Goal: Task Accomplishment & Management: Manage account settings

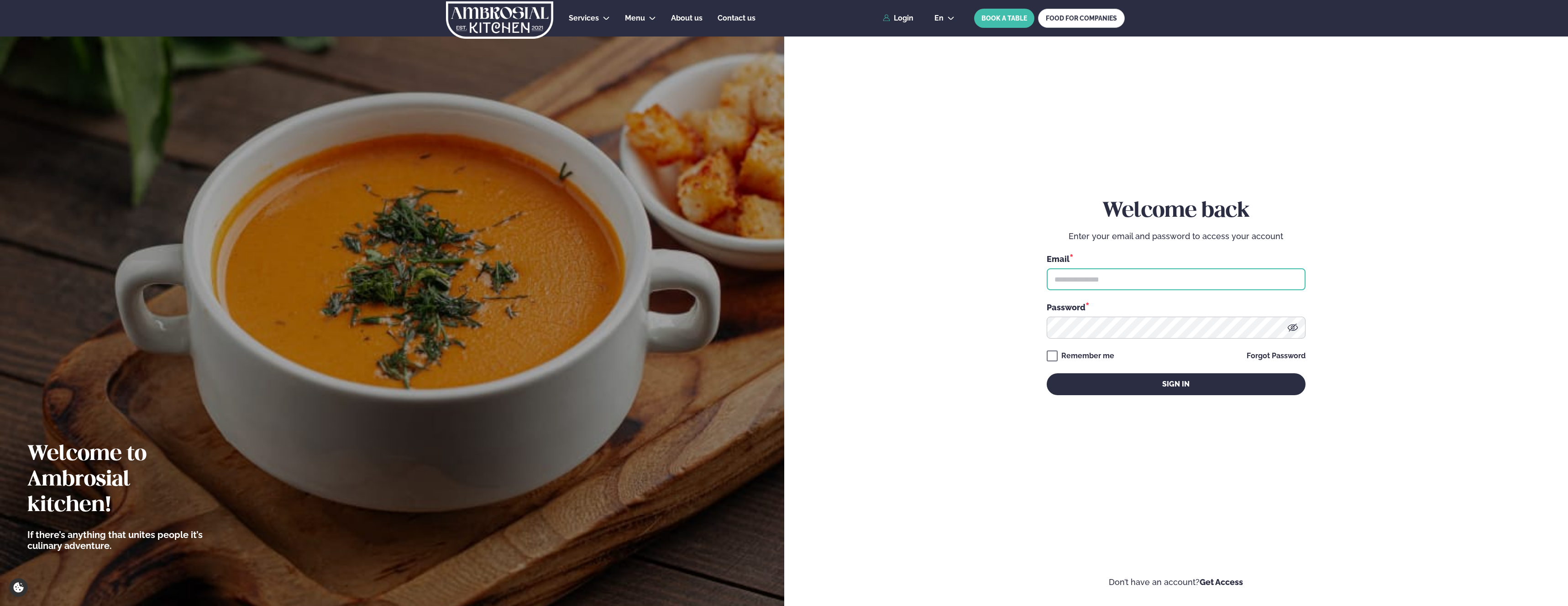
click at [1106, 273] on input "text" at bounding box center [1175, 279] width 259 height 22
click at [1485, 99] on form "Welcome back Enter your email and password to access your account Email * Email…" at bounding box center [1175, 305] width 729 height 563
click at [1146, 278] on input "text" at bounding box center [1175, 279] width 259 height 22
type input "**********"
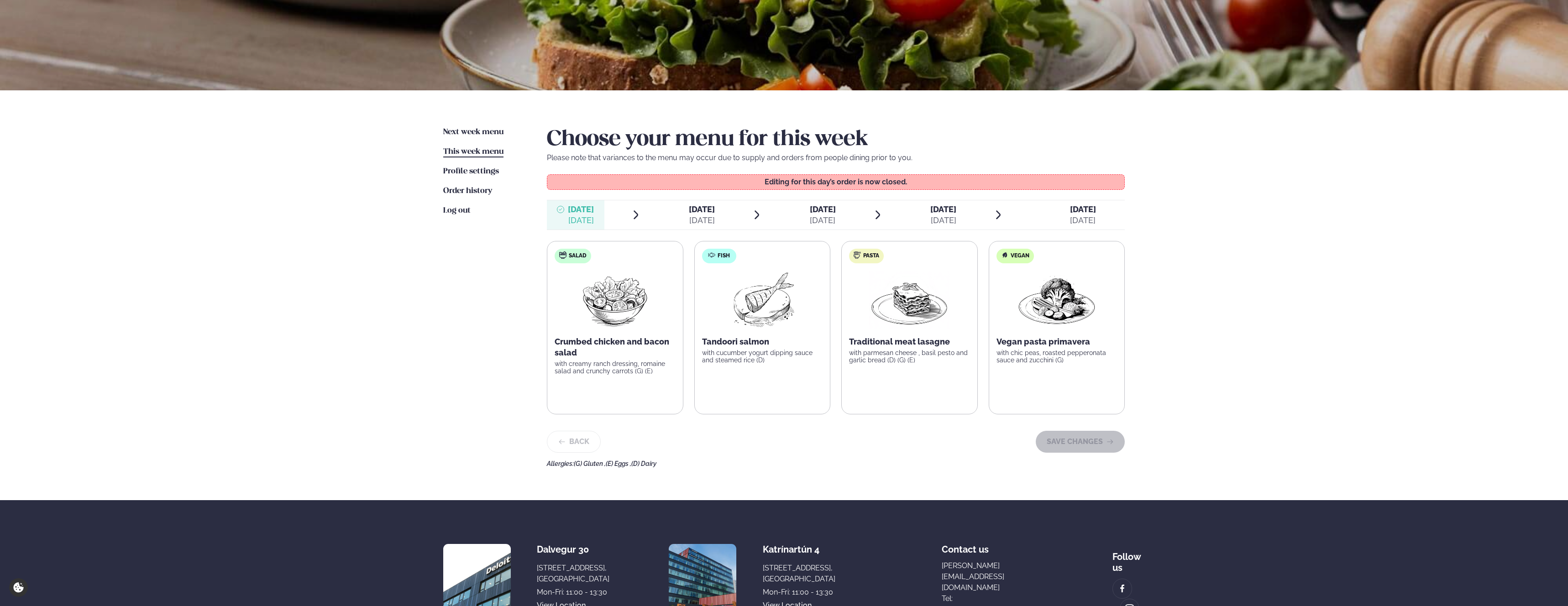
scroll to position [64, 0]
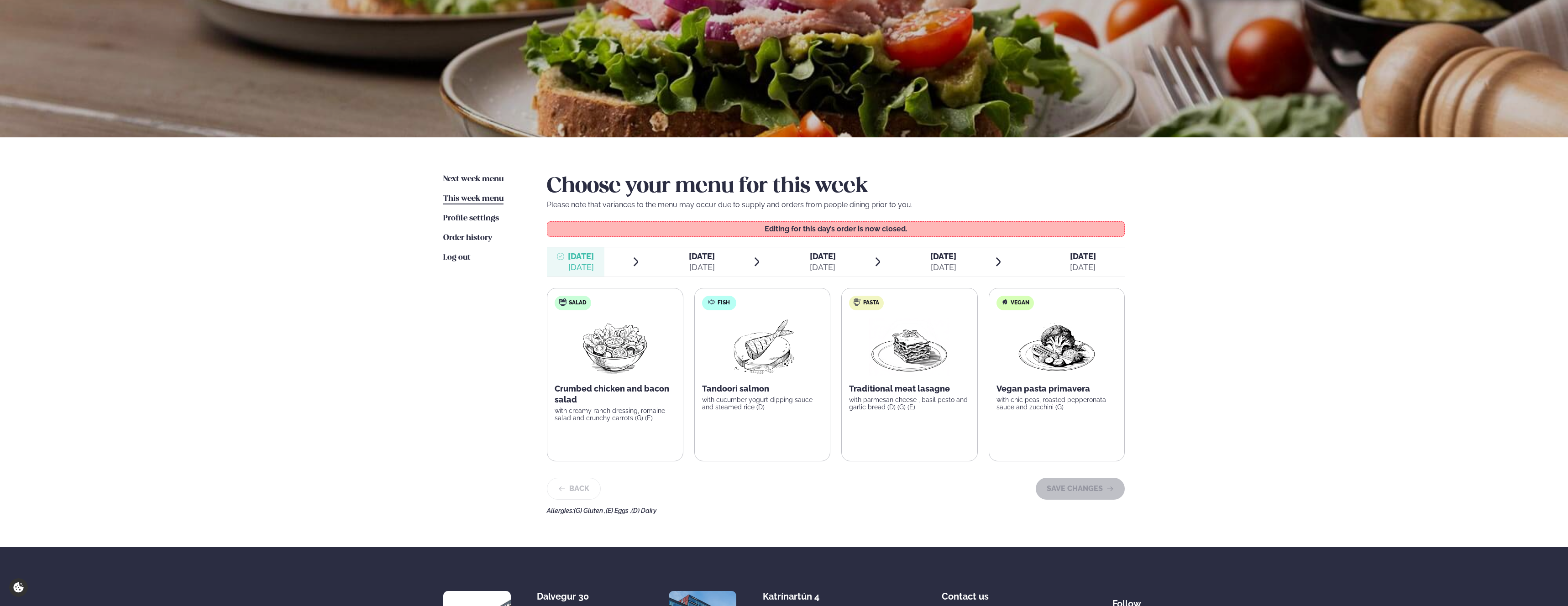
click at [486, 200] on span "This week menu" at bounding box center [473, 199] width 60 height 7
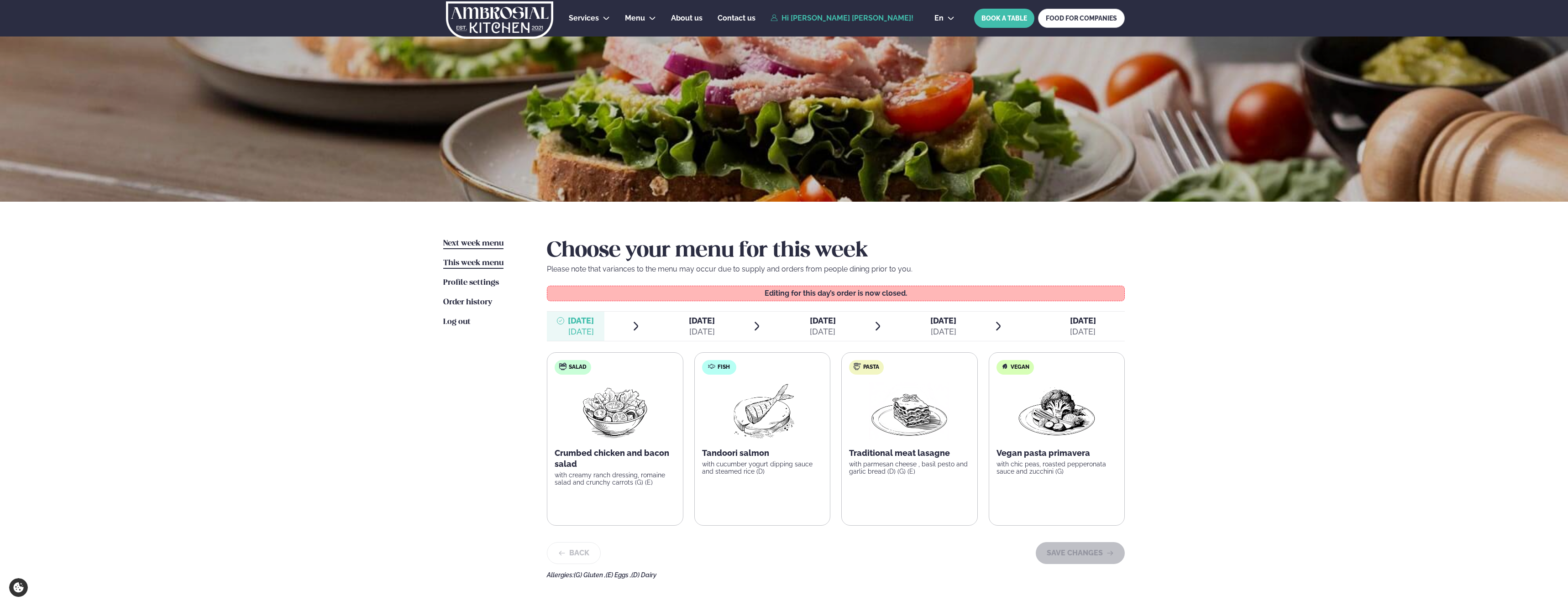
click at [480, 243] on span "Next week menu" at bounding box center [473, 243] width 60 height 7
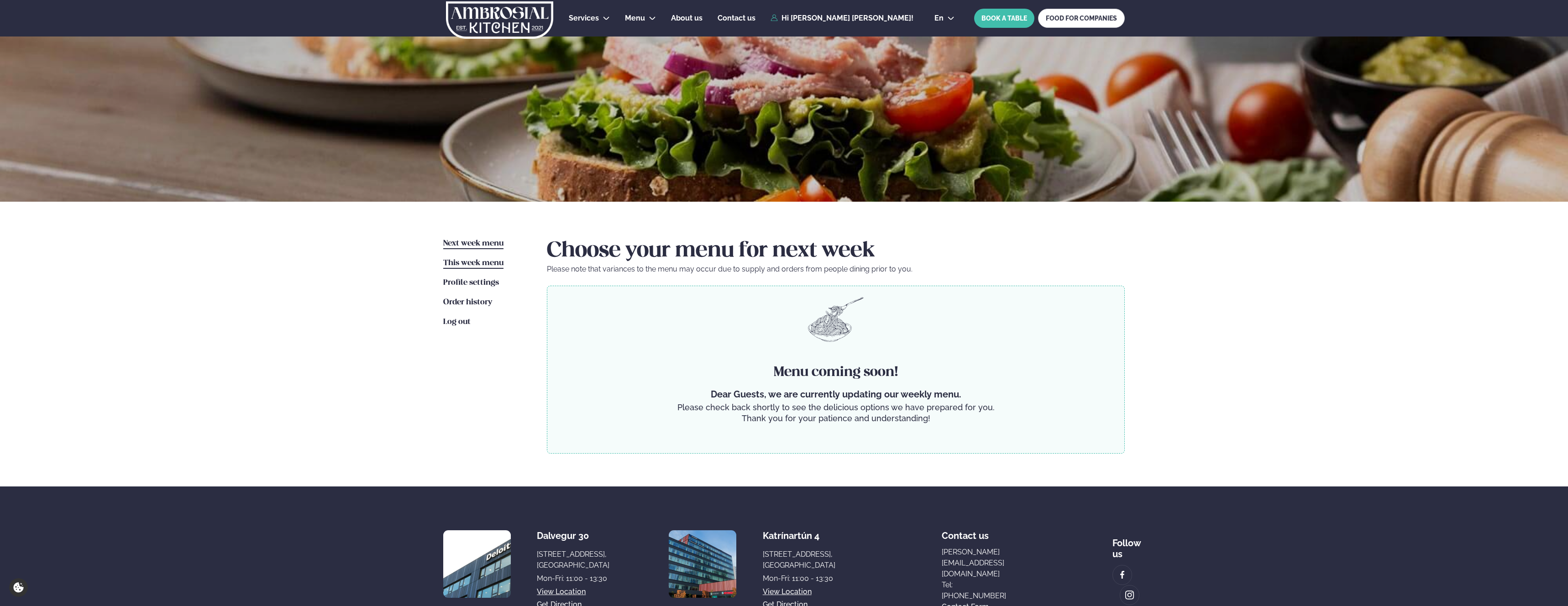
click at [491, 266] on span "This week menu" at bounding box center [473, 263] width 60 height 7
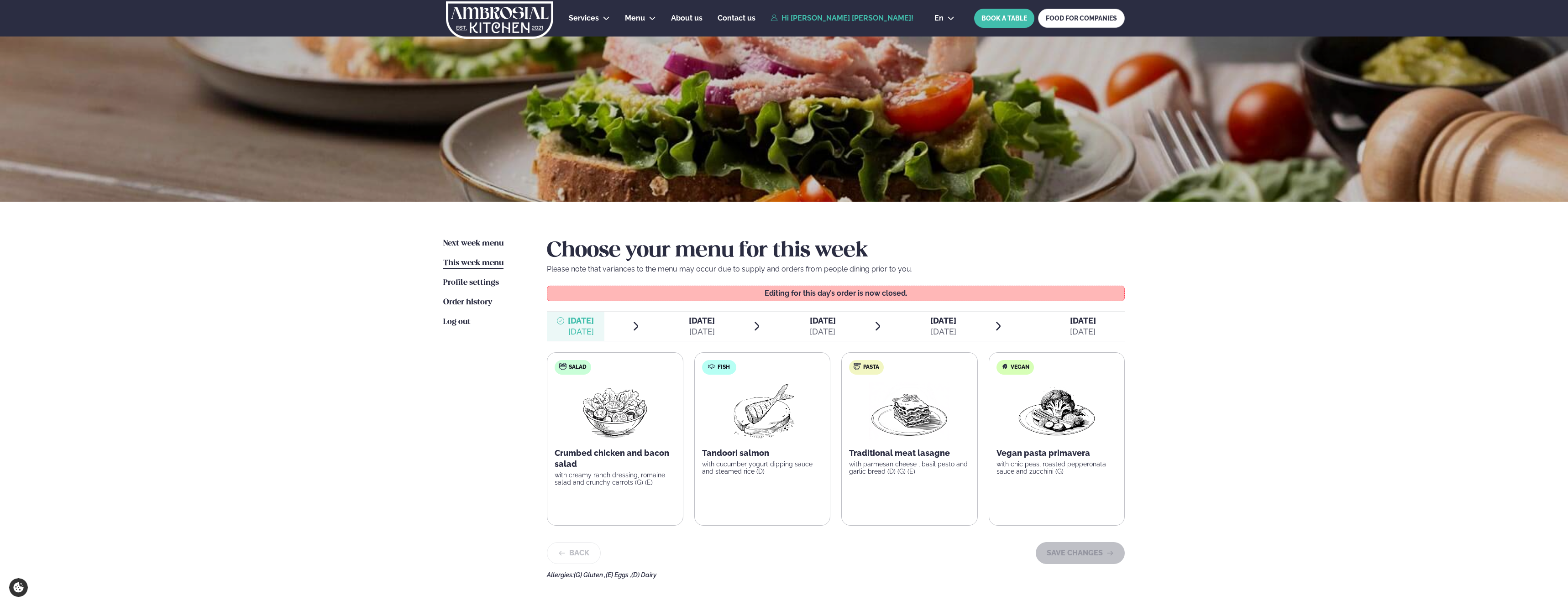
scroll to position [22, 0]
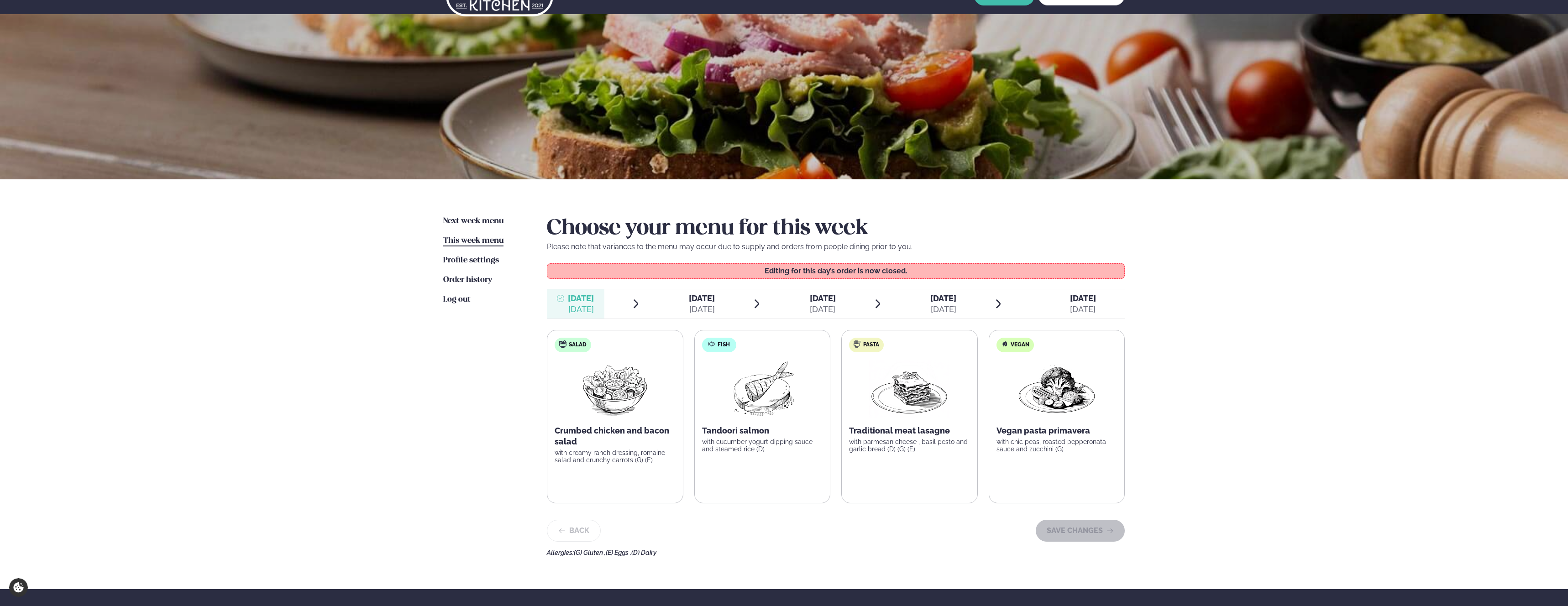
click at [700, 302] on span "[DATE]" at bounding box center [702, 298] width 26 height 10
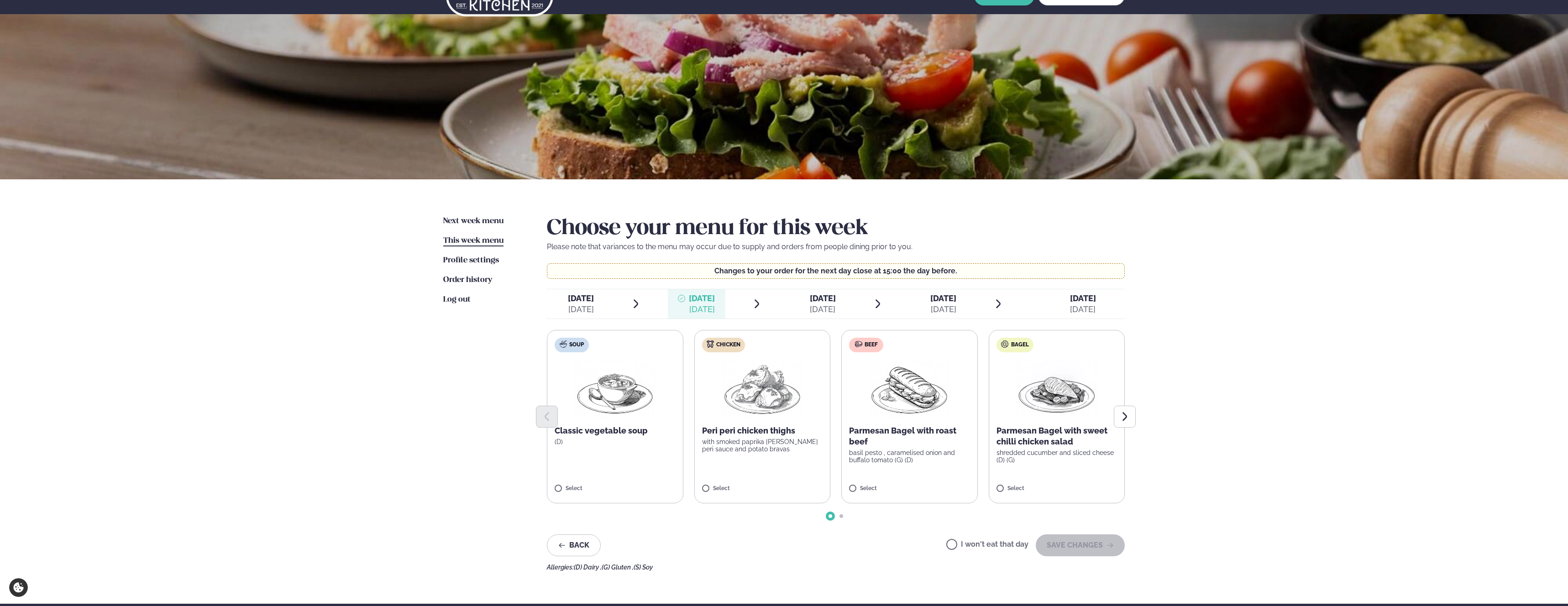
click at [815, 305] on div "[DATE]" at bounding box center [822, 309] width 26 height 11
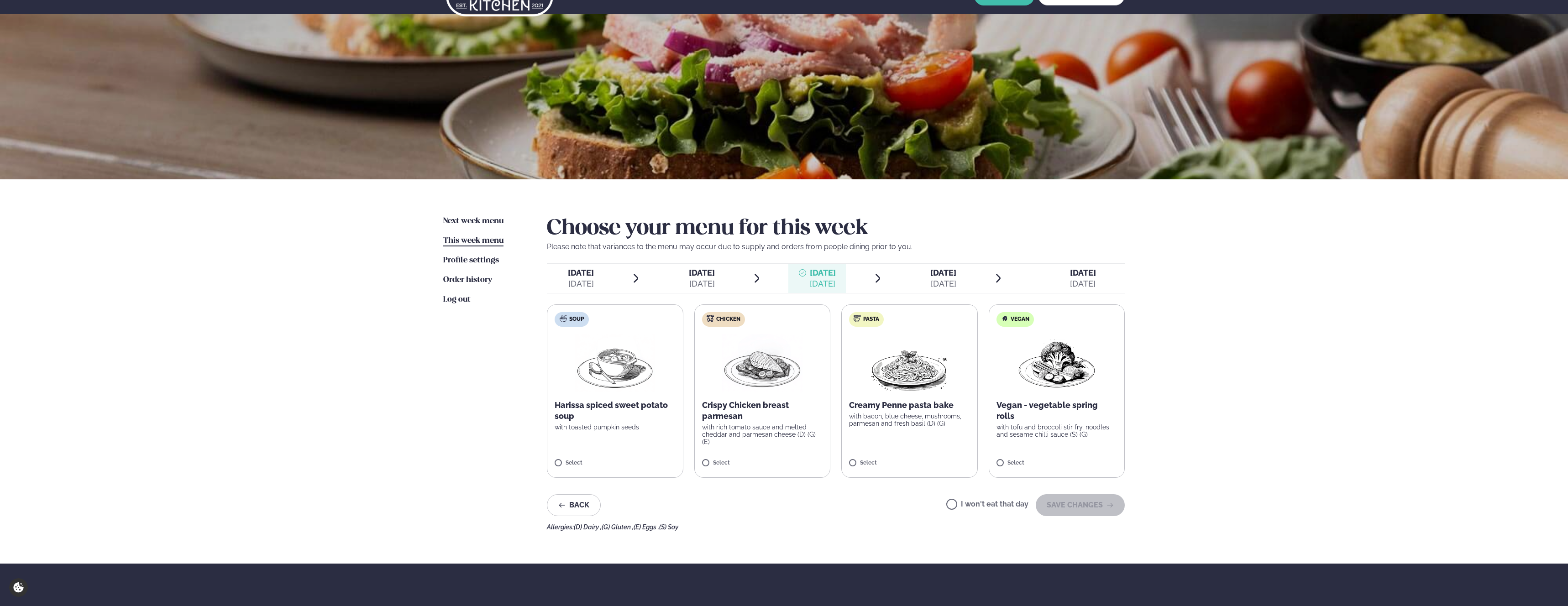
click at [931, 275] on span "[DATE]" at bounding box center [943, 272] width 26 height 10
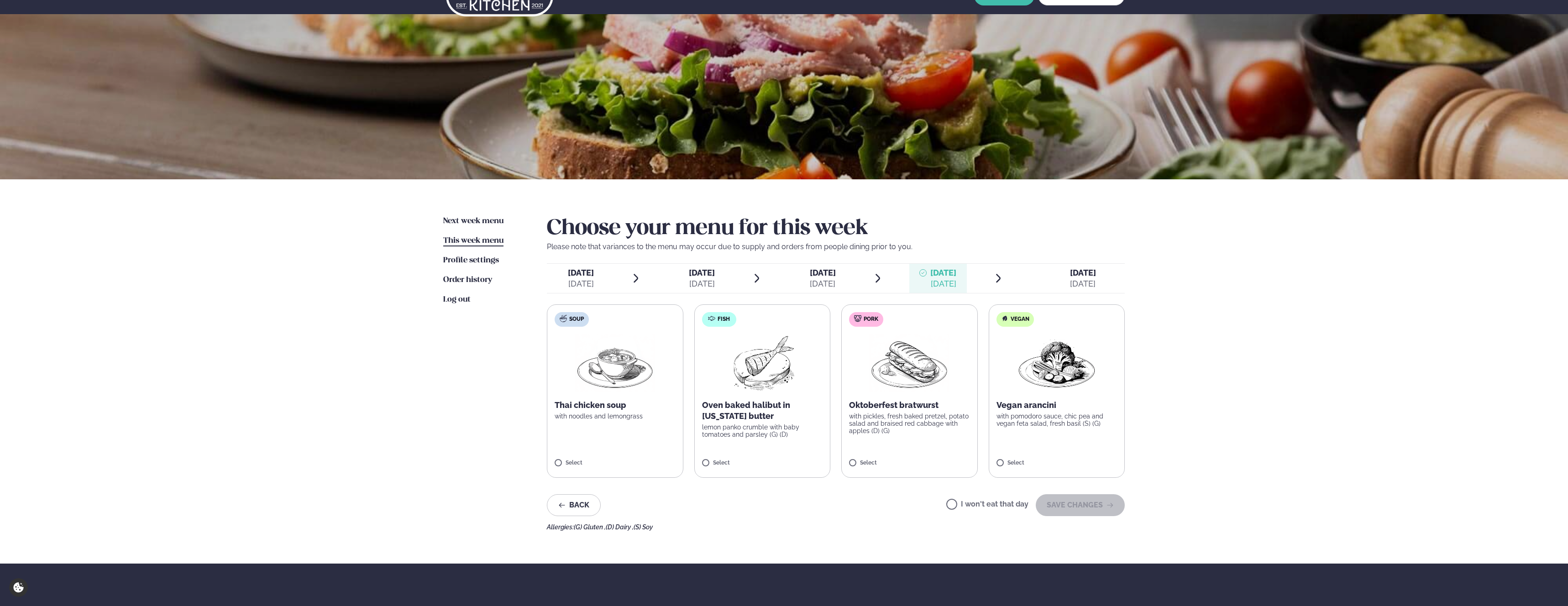
click at [1074, 279] on div "[DATE]" at bounding box center [1083, 284] width 26 height 11
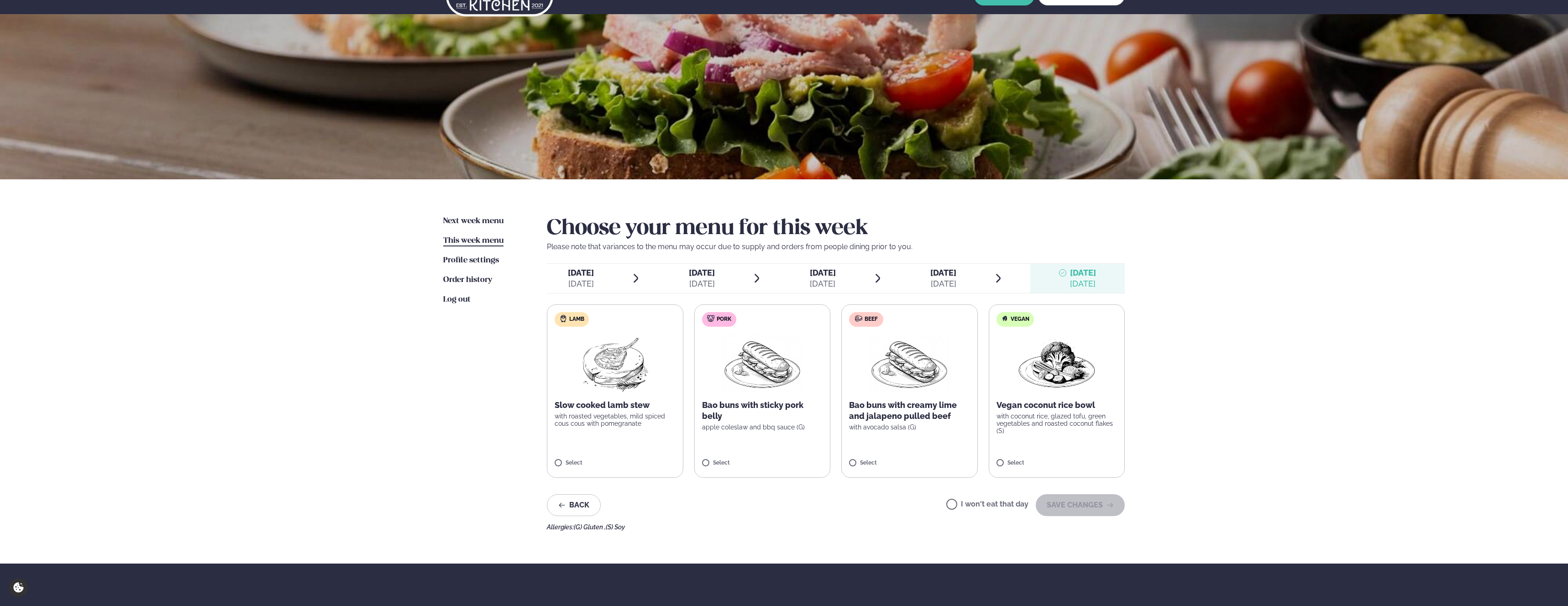
click at [571, 275] on span "[DATE]" at bounding box center [581, 272] width 26 height 11
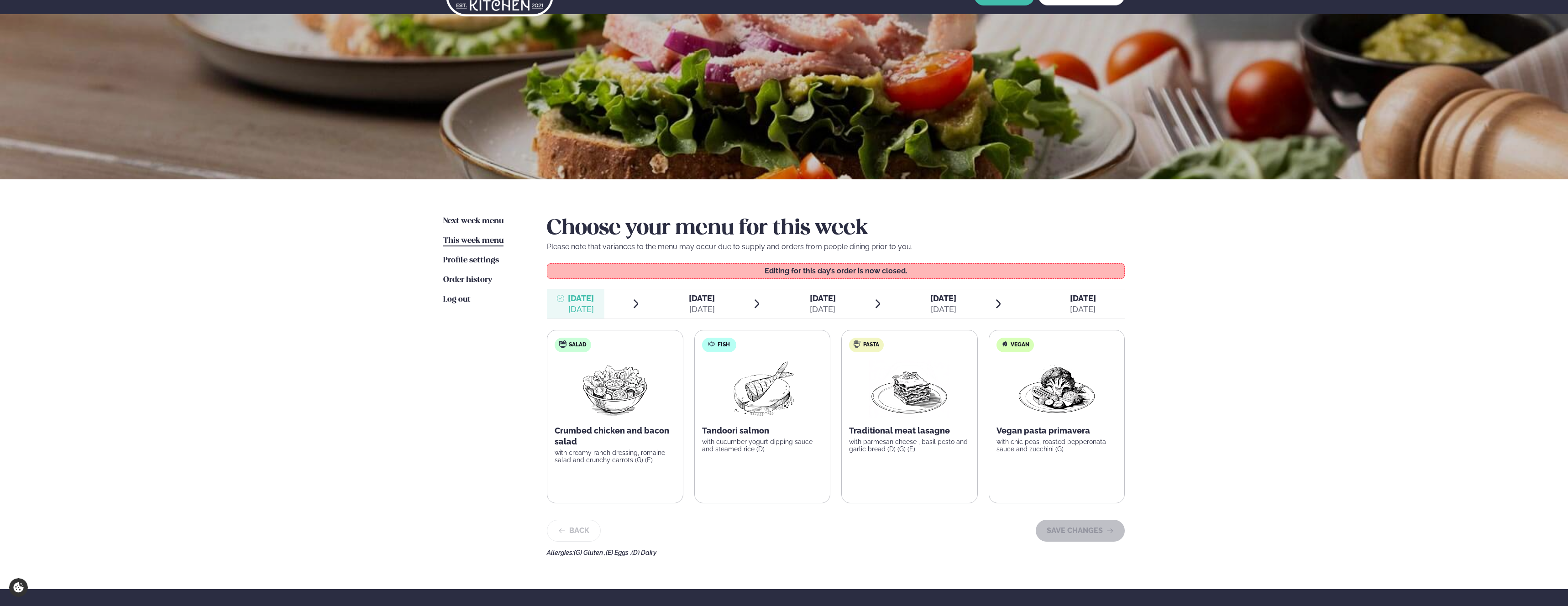
click at [602, 246] on p "Please note that variances to the menu may occur due to supply and orders from …" at bounding box center [836, 247] width 578 height 11
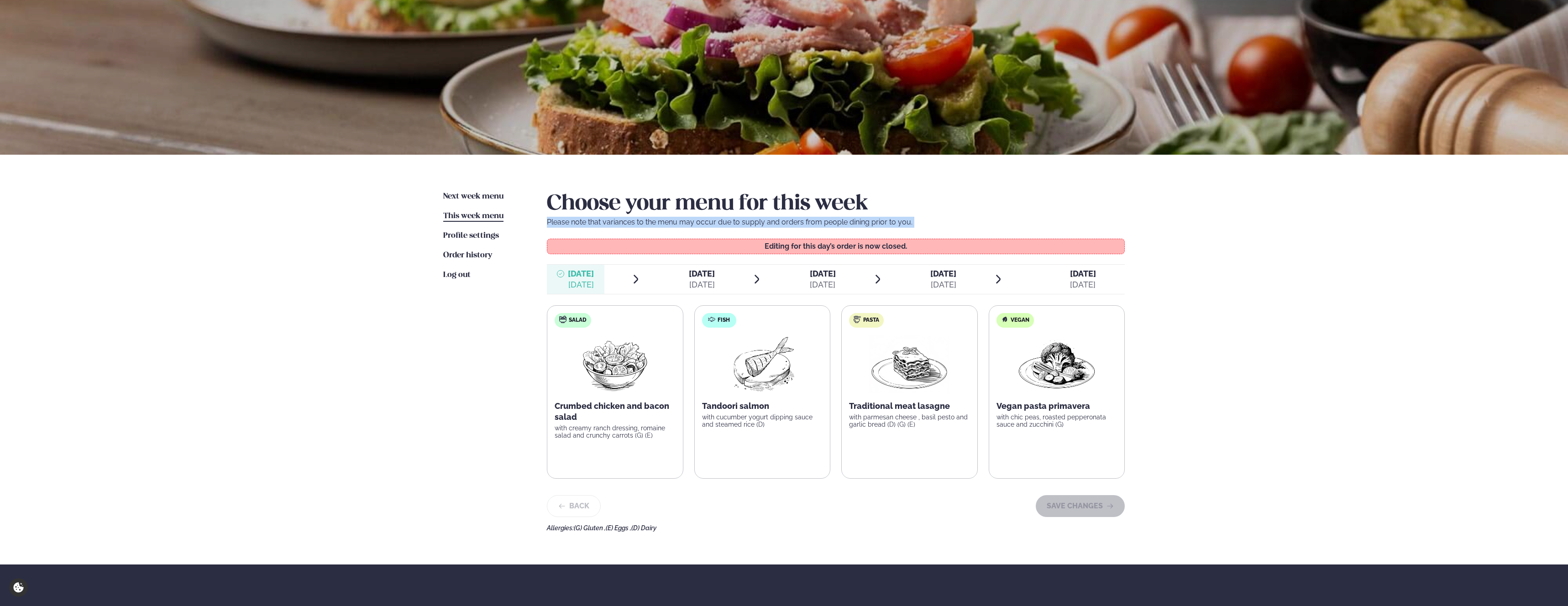
scroll to position [0, 0]
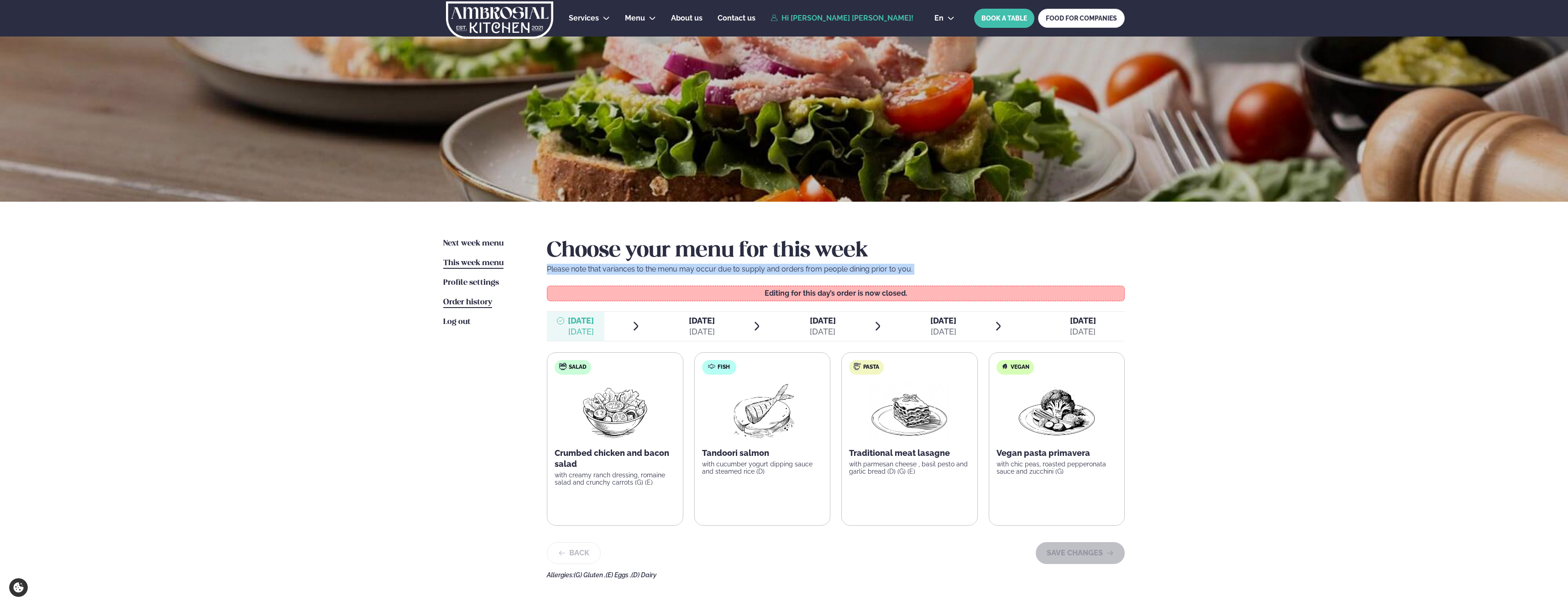
click at [478, 302] on span "Order history" at bounding box center [467, 302] width 49 height 7
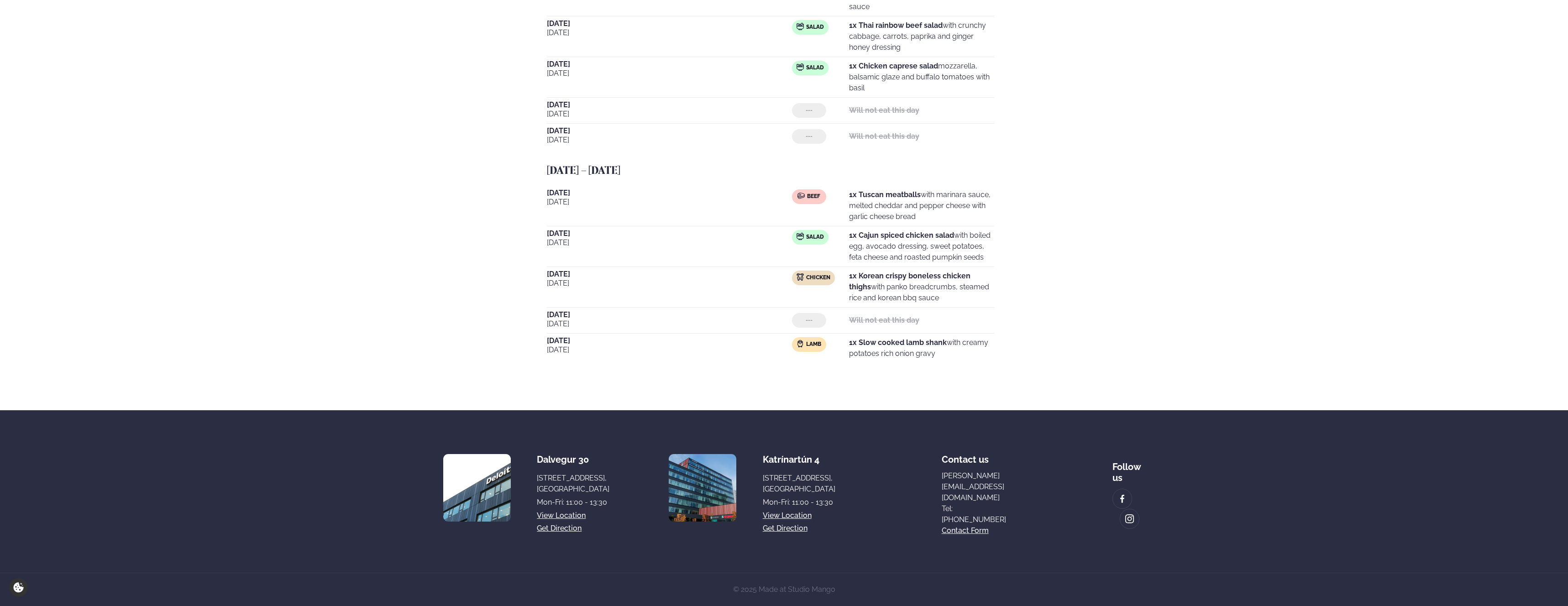
scroll to position [428, 0]
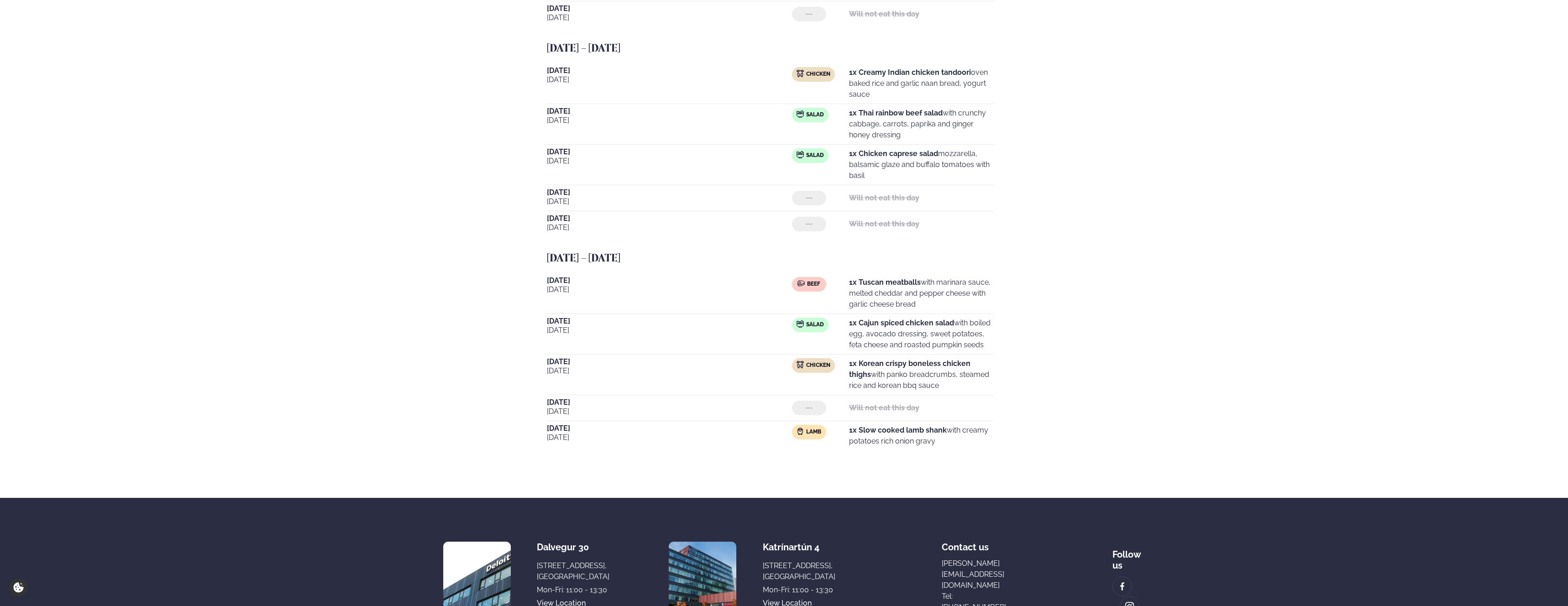
drag, startPoint x: 951, startPoint y: 449, endPoint x: 573, endPoint y: 388, distance: 382.9
click at [573, 388] on div "[DATE] - [DATE] [DATE] Beef 1x Tuscan meatballs with marinara sauce, melted che…" at bounding box center [836, 351] width 578 height 199
click at [471, 380] on ul "Next week menu Next week This week menu This week Profile settings Settings Ord…" at bounding box center [486, 137] width 85 height 655
click at [913, 443] on p "1x Slow cooked lamb shank with creamy potatoes rich onion gravy" at bounding box center [922, 435] width 145 height 22
click at [914, 443] on p "1x Slow cooked lamb shank with creamy potatoes rich onion gravy" at bounding box center [922, 435] width 145 height 22
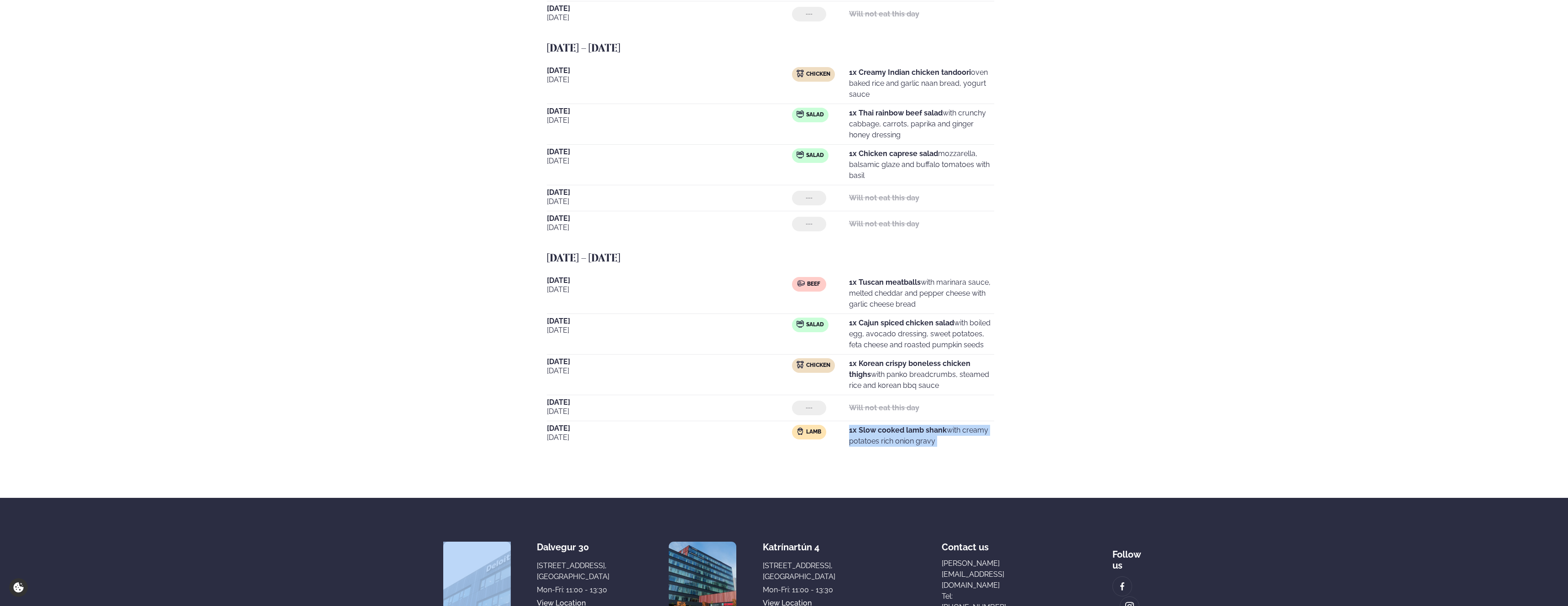
click at [914, 443] on p "1x Slow cooked lamb shank with creamy potatoes rich onion gravy" at bounding box center [922, 435] width 145 height 22
click at [921, 431] on strong "1x Slow cooked lamb shank" at bounding box center [898, 431] width 98 height 9
click at [900, 437] on p "1x Slow cooked lamb shank with creamy potatoes rich onion gravy" at bounding box center [922, 435] width 145 height 22
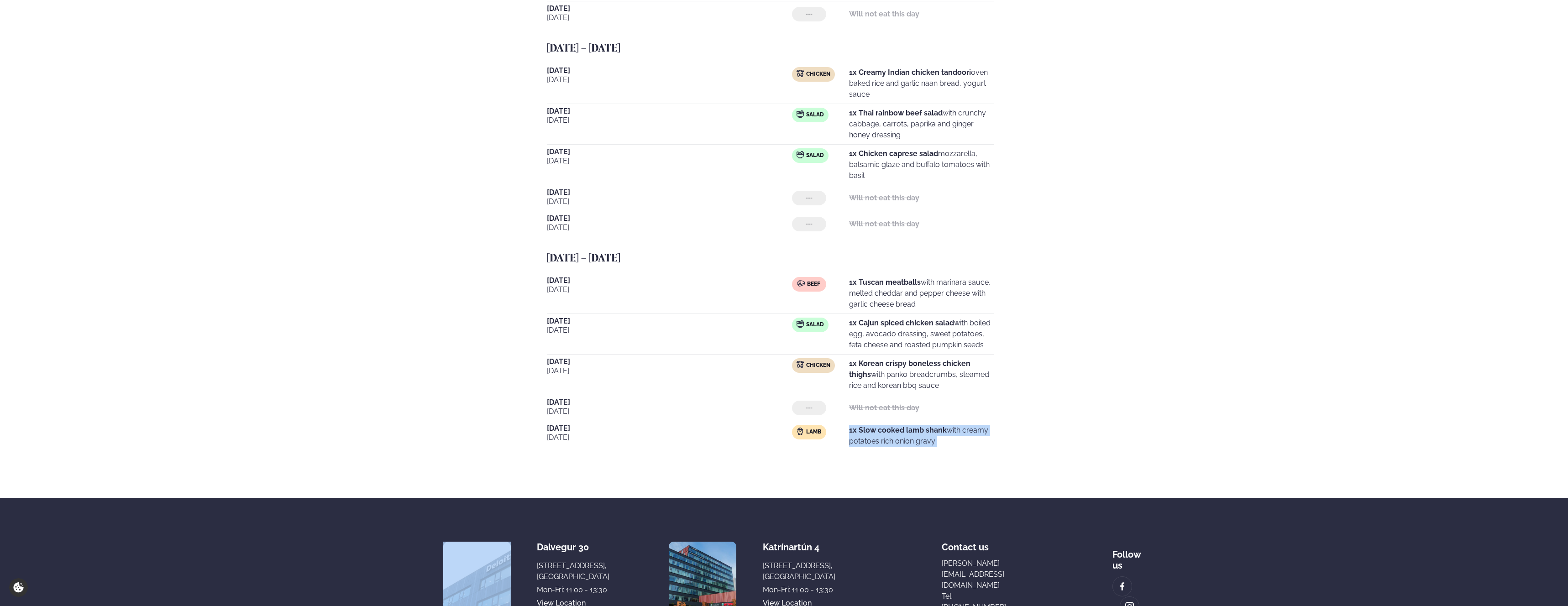
click at [900, 437] on p "1x Slow cooked lamb shank with creamy potatoes rich onion gravy" at bounding box center [922, 435] width 145 height 22
click at [469, 398] on ul "Next week menu Next week This week menu This week Profile settings Settings Ord…" at bounding box center [486, 137] width 85 height 655
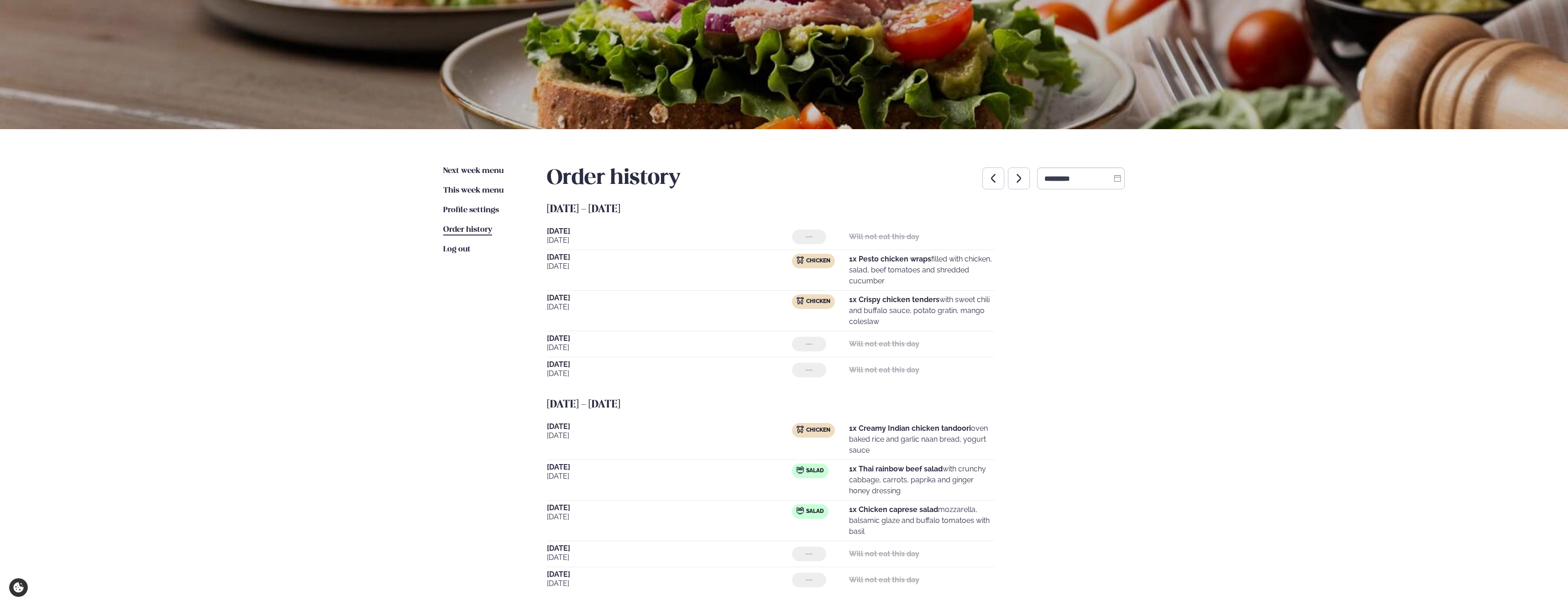
scroll to position [0, 0]
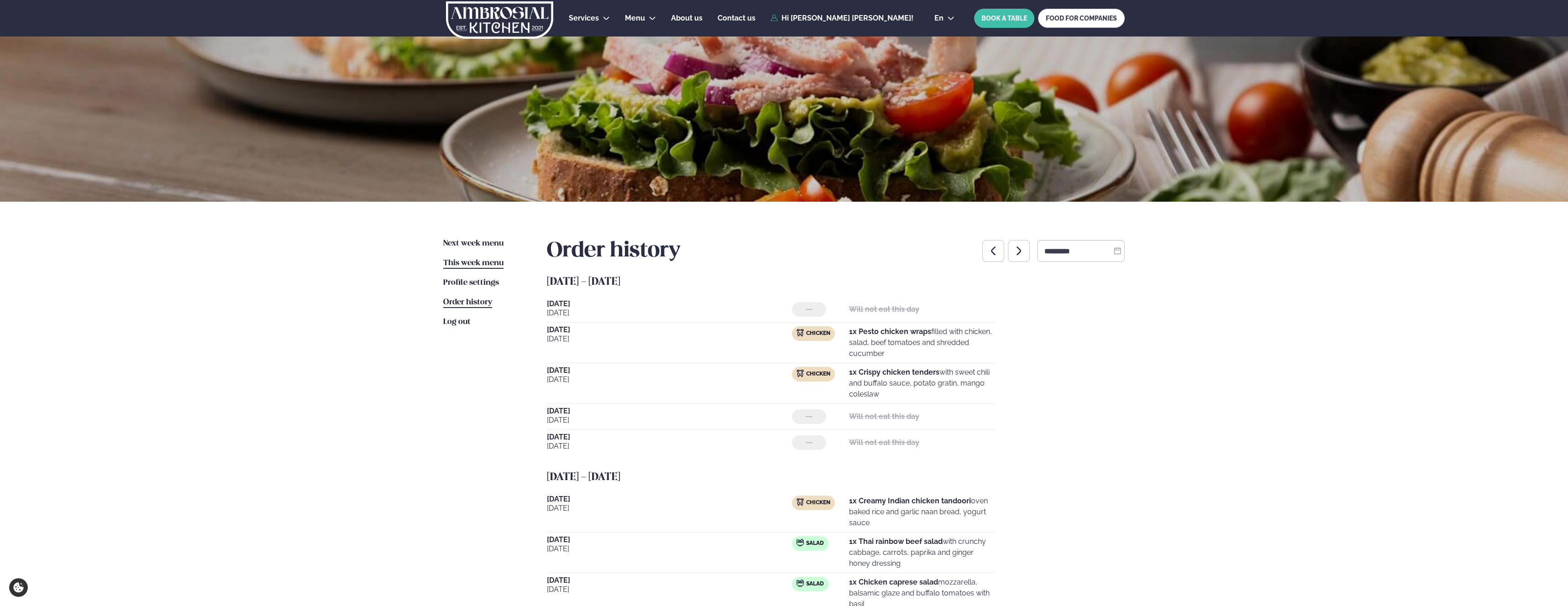
click at [484, 259] on span "This week menu" at bounding box center [473, 263] width 60 height 7
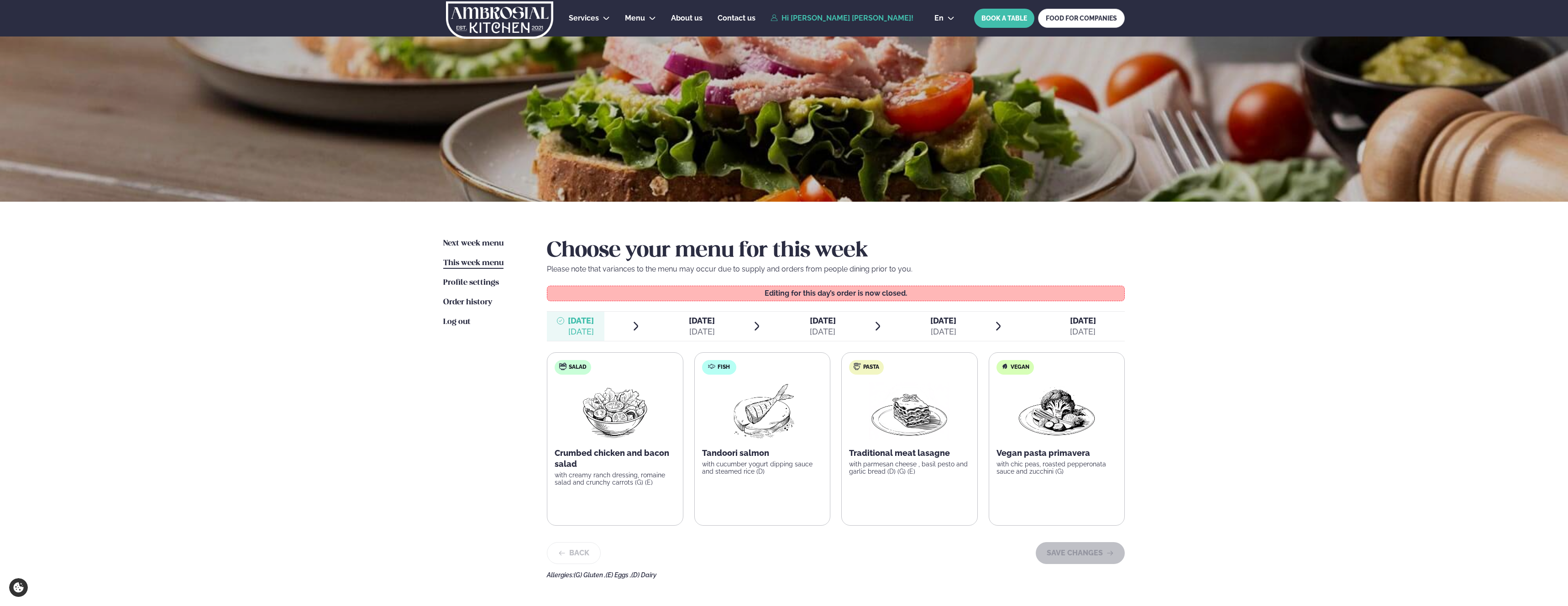
click at [704, 319] on span "[DATE]" at bounding box center [702, 320] width 26 height 10
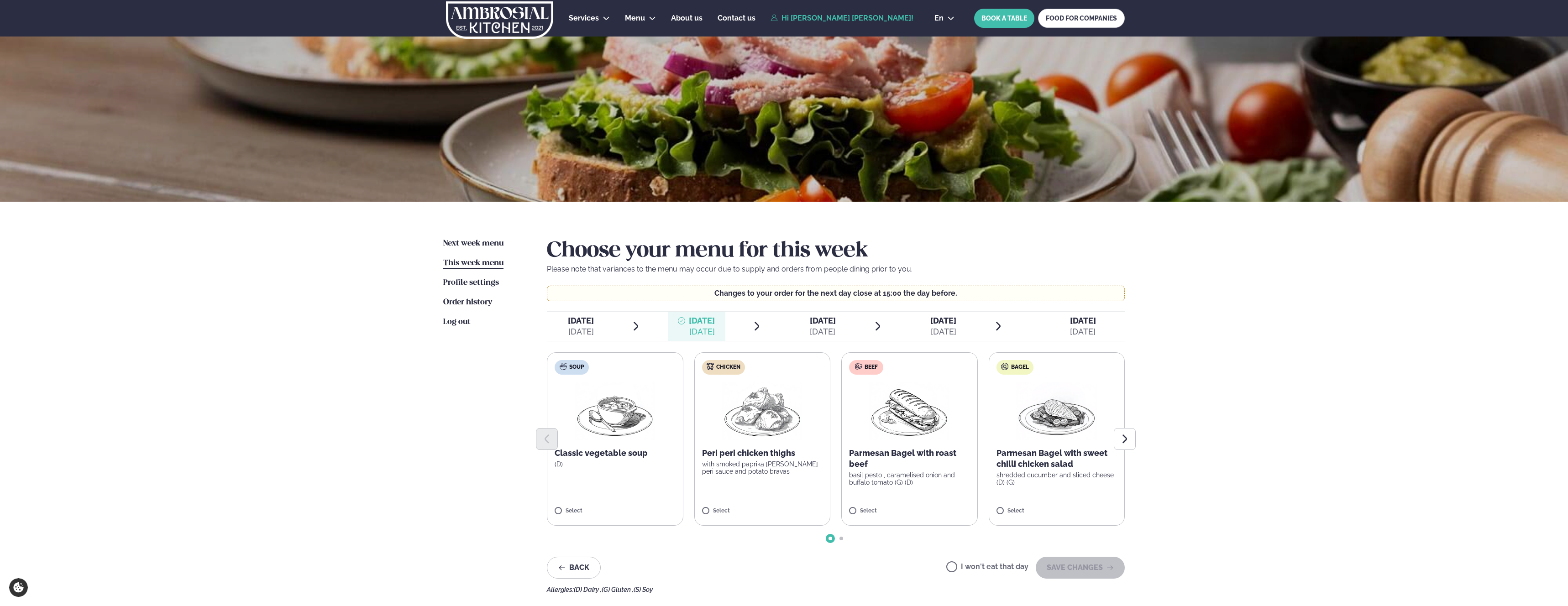
click at [754, 437] on div at bounding box center [836, 439] width 578 height 22
click at [1075, 569] on button "SAVE CHANGES" at bounding box center [1080, 567] width 89 height 22
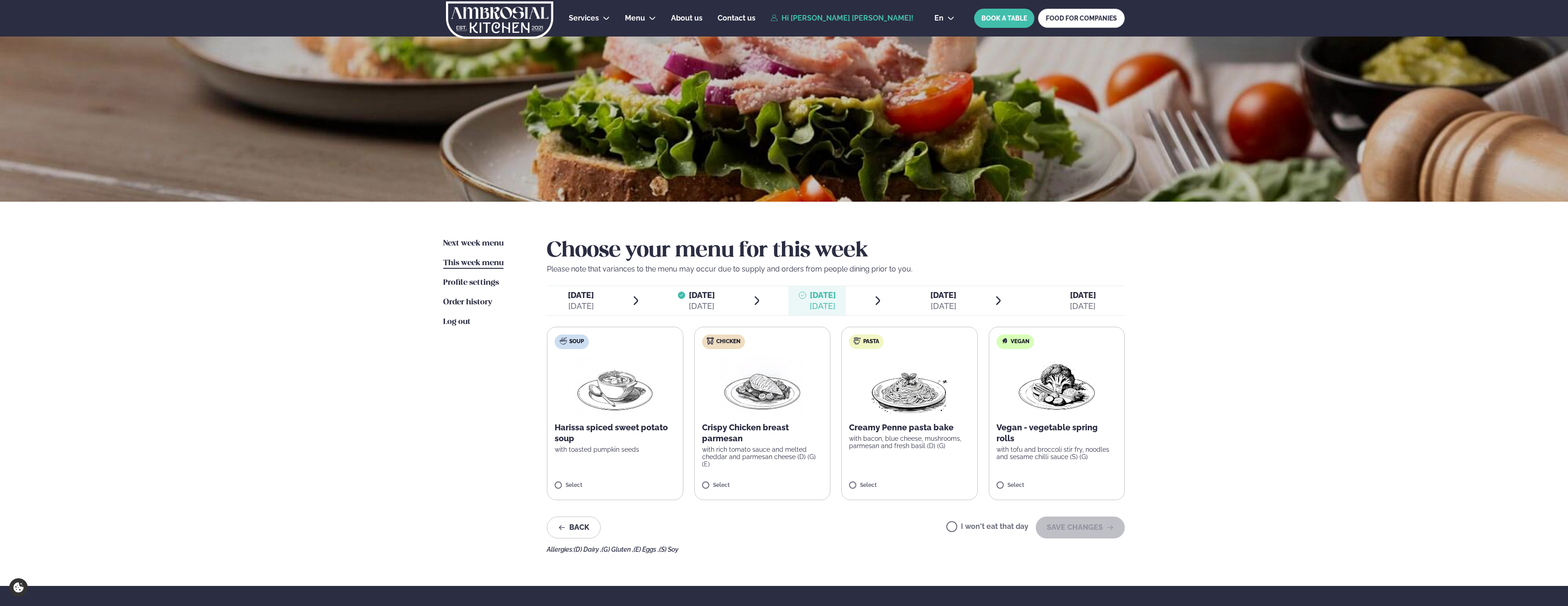
click at [747, 420] on label "Chicken Crispy Chicken breast parmesan with rich tomato sauce and melted chedda…" at bounding box center [762, 413] width 137 height 173
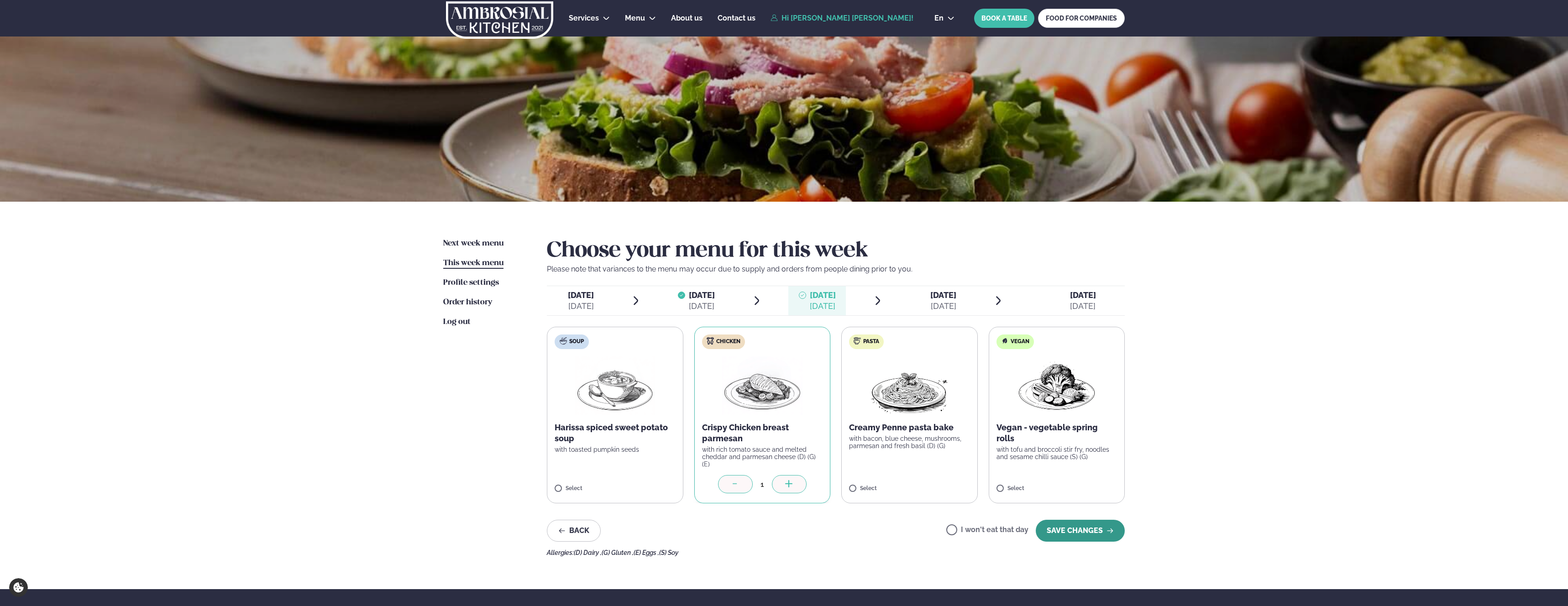
click at [1065, 526] on button "SAVE CHANGES" at bounding box center [1080, 531] width 89 height 22
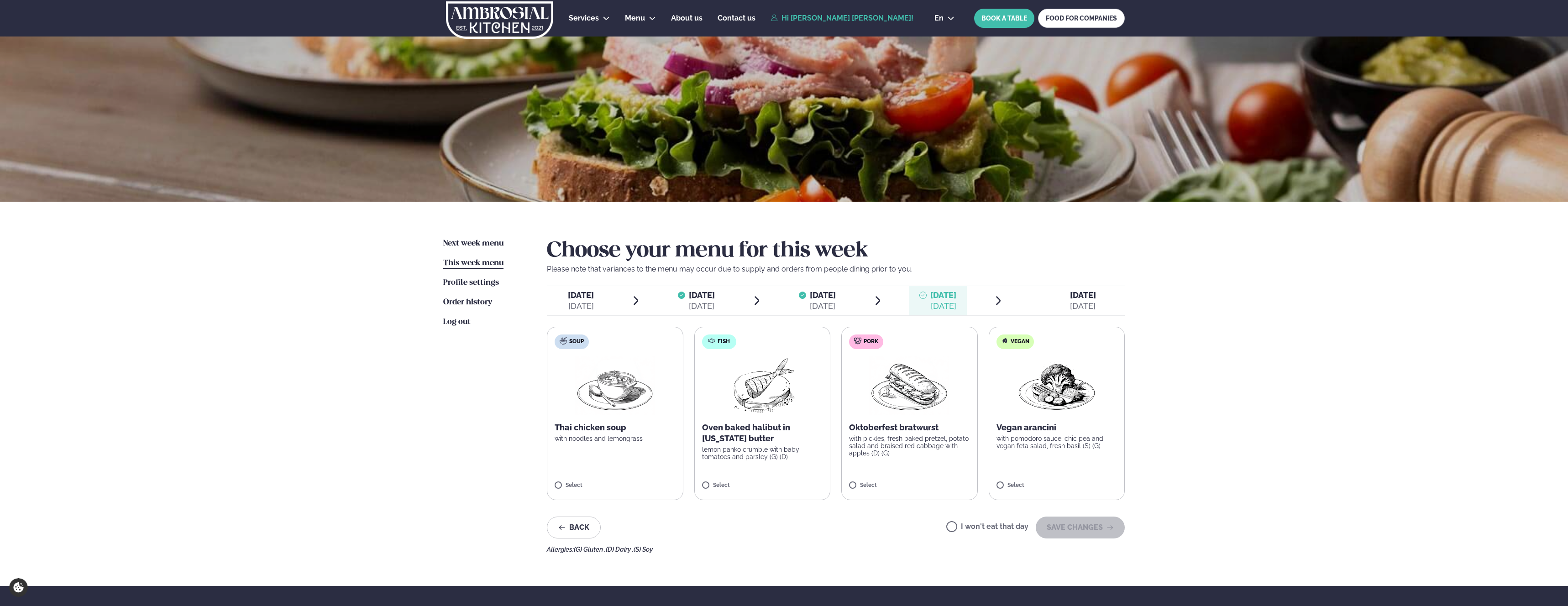
click at [788, 437] on p "Oven baked halibut in [US_STATE] butter" at bounding box center [763, 433] width 121 height 22
click at [1083, 299] on span "[DATE]" at bounding box center [1083, 295] width 26 height 10
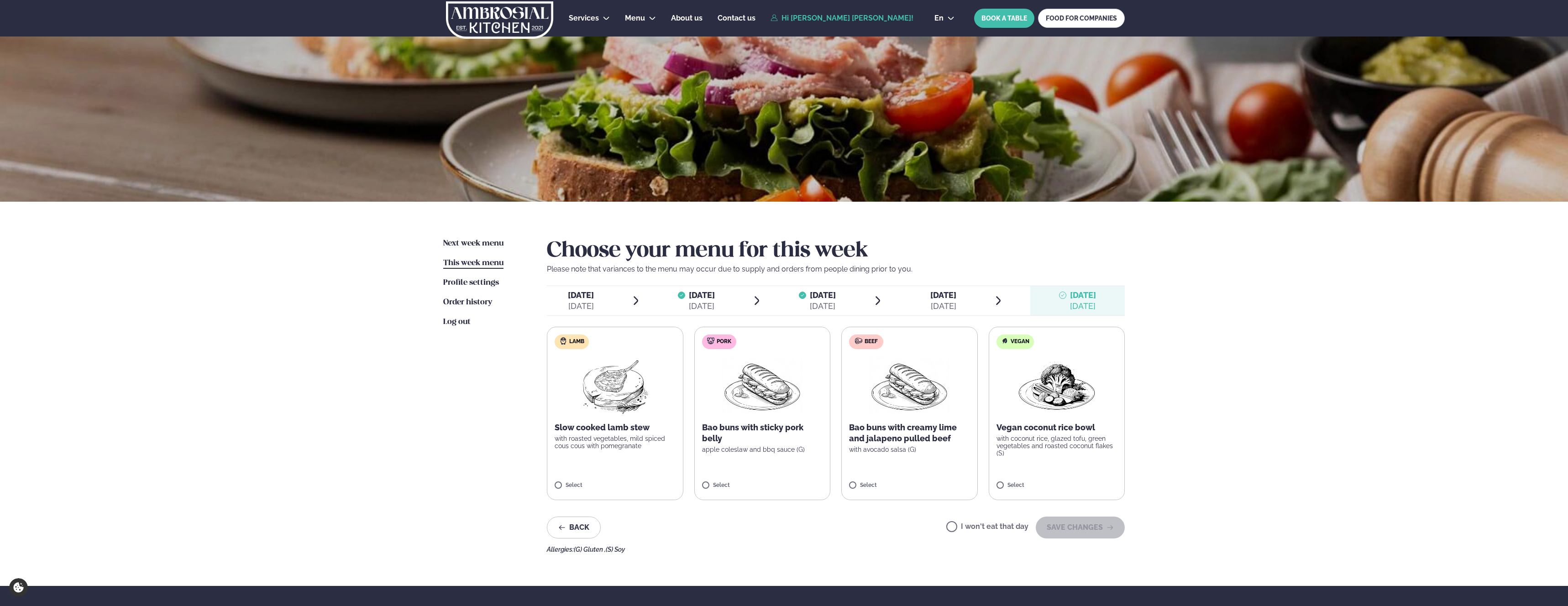
click at [1000, 531] on label "I won't eat that day" at bounding box center [987, 528] width 82 height 10
click at [1083, 530] on button "SAVE CHANGES" at bounding box center [1080, 527] width 89 height 22
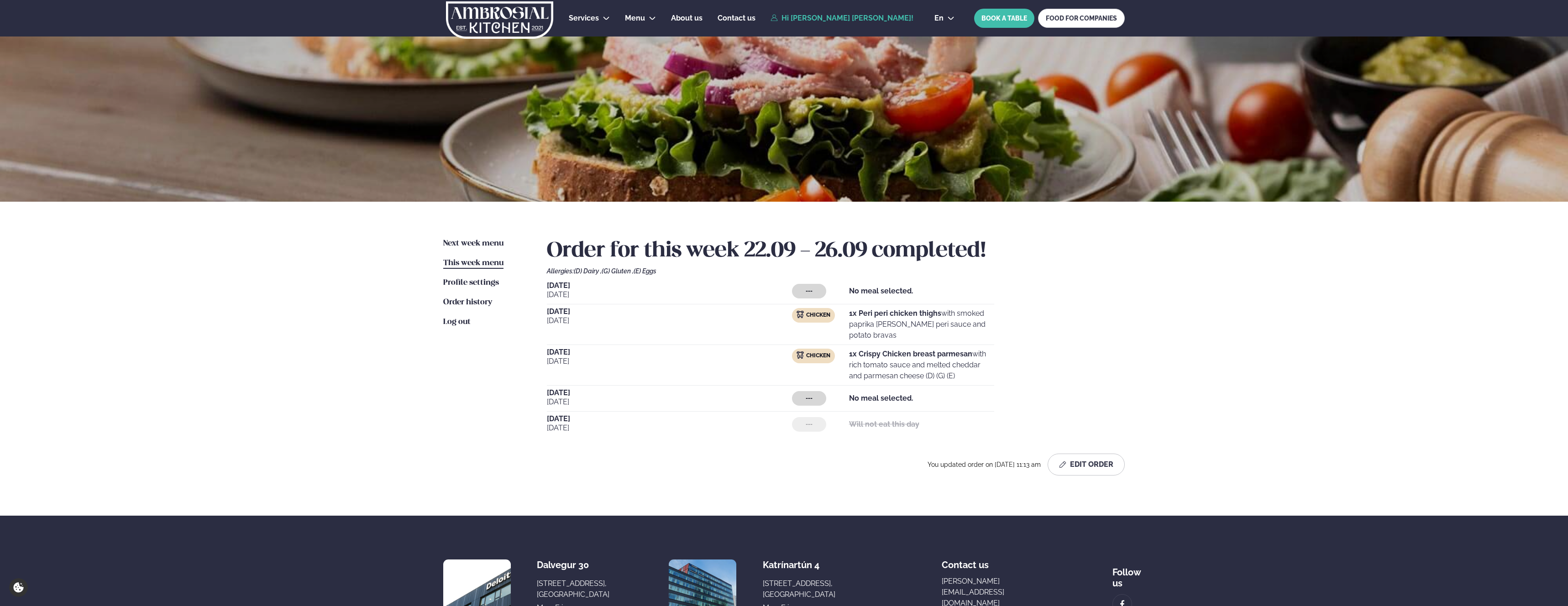
click at [465, 261] on span "This week menu" at bounding box center [473, 263] width 60 height 7
click at [1092, 469] on button "Edit Order" at bounding box center [1086, 464] width 77 height 22
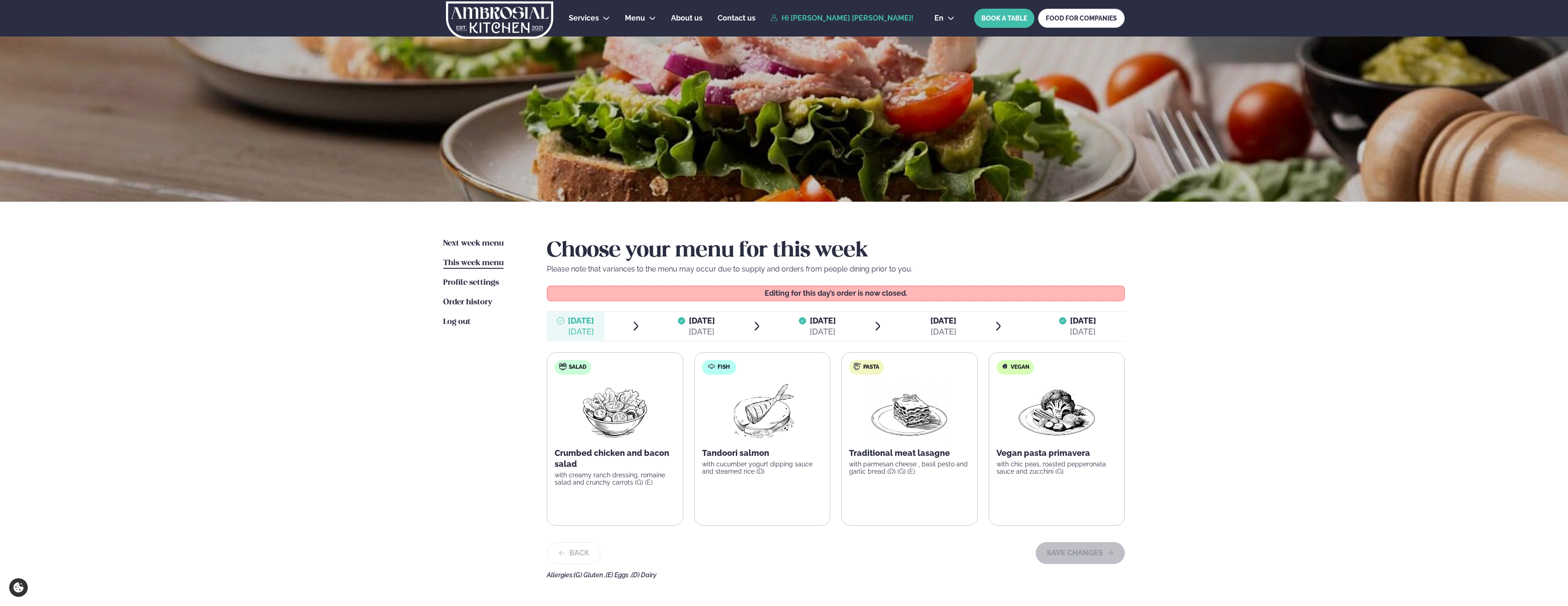
scroll to position [109, 0]
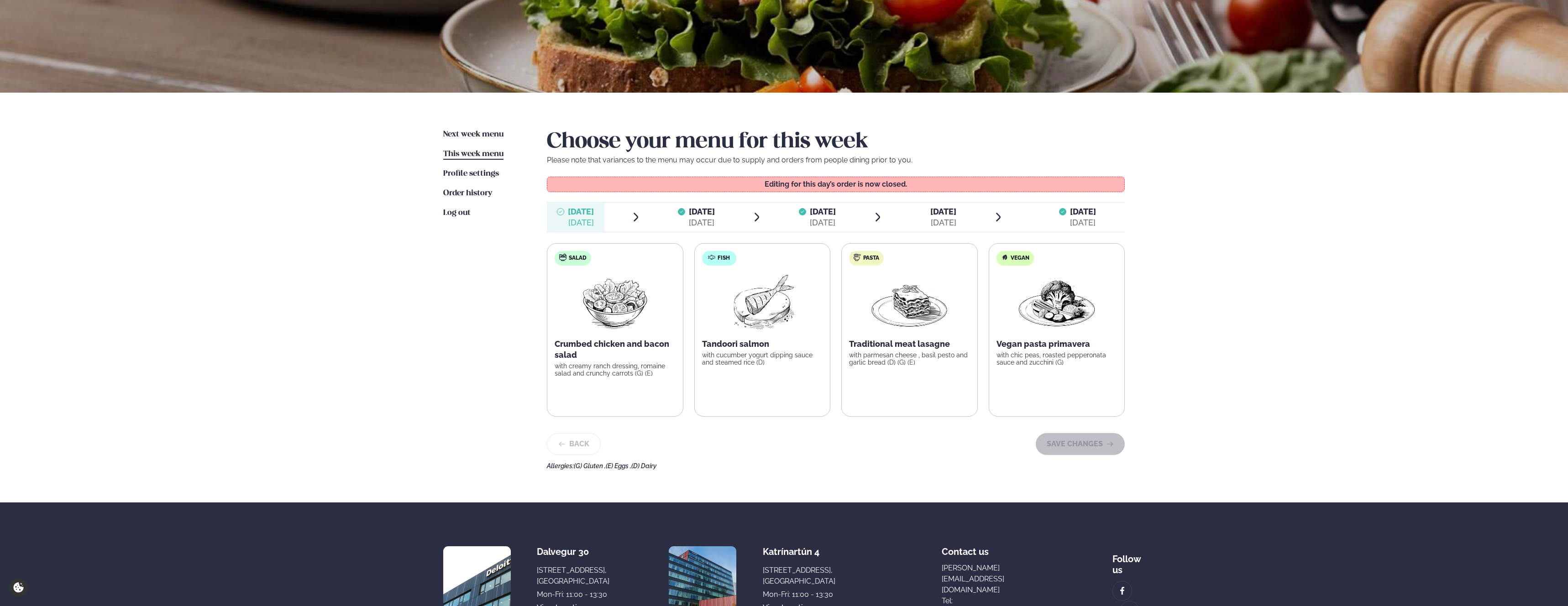
click at [930, 213] on span "[DATE]" at bounding box center [943, 211] width 26 height 10
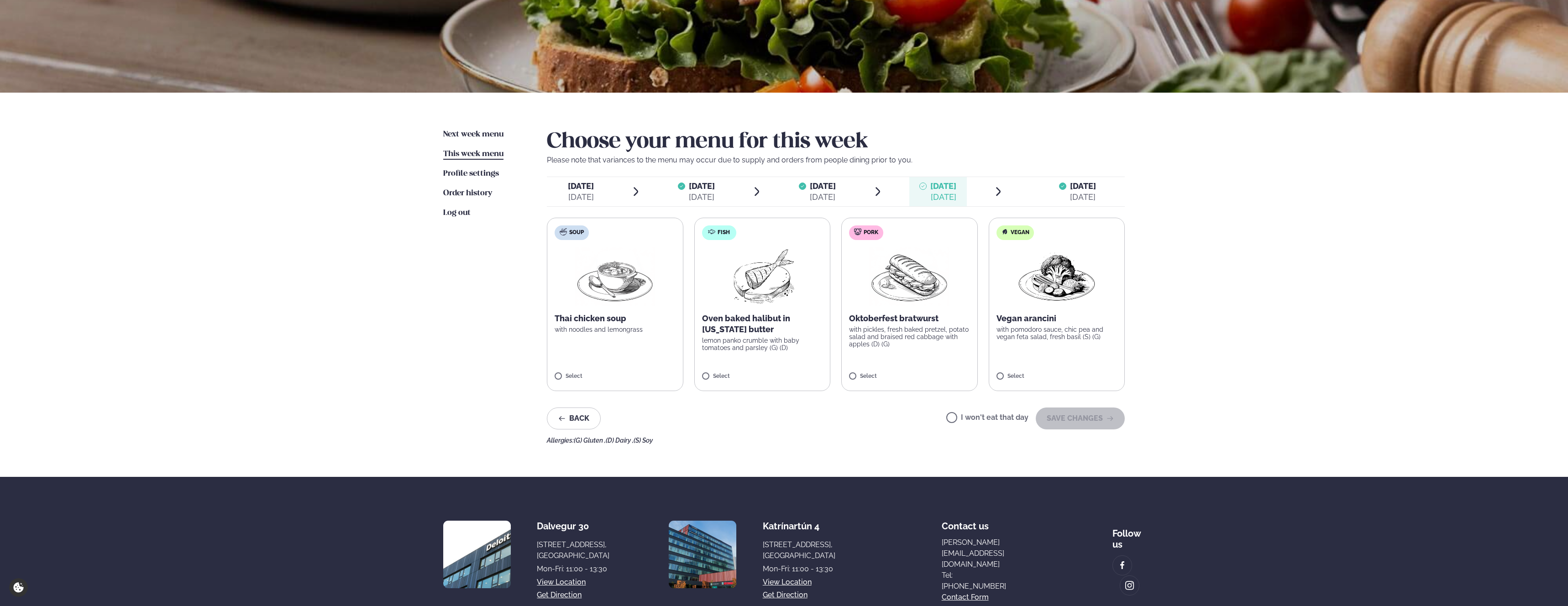
click at [958, 420] on label "I won't eat that day" at bounding box center [987, 419] width 82 height 10
click at [1078, 422] on button "SAVE CHANGES" at bounding box center [1080, 418] width 89 height 22
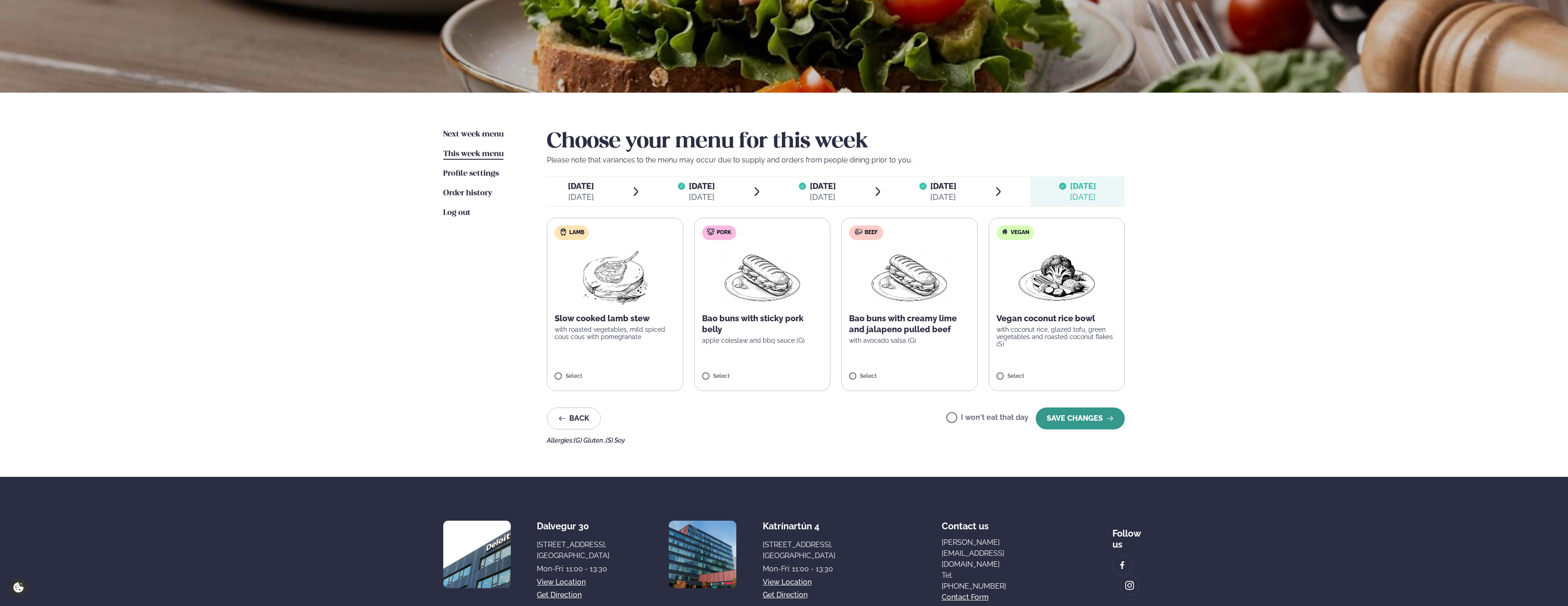
click at [1071, 424] on button "SAVE CHANGES" at bounding box center [1080, 418] width 89 height 22
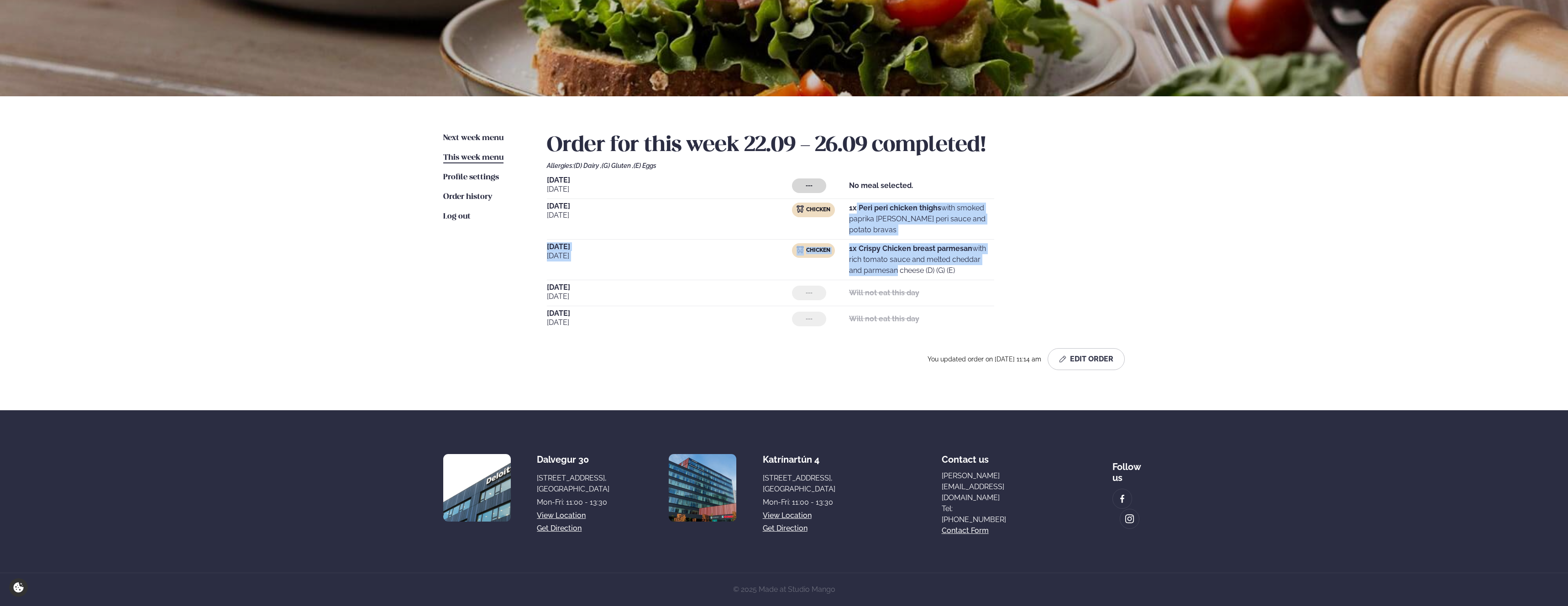
drag, startPoint x: 856, startPoint y: 205, endPoint x: 998, endPoint y: 254, distance: 150.2
click at [997, 254] on div "[DATE] [DATE] --- No meal selected. [DATE] Chicken 1x Peri peri chicken thighs …" at bounding box center [836, 254] width 578 height 155
click at [1033, 263] on div "[DATE] [DATE] --- No meal selected. [DATE] Chicken 1x Peri peri chicken thighs …" at bounding box center [836, 254] width 578 height 155
